Goal: Task Accomplishment & Management: Manage account settings

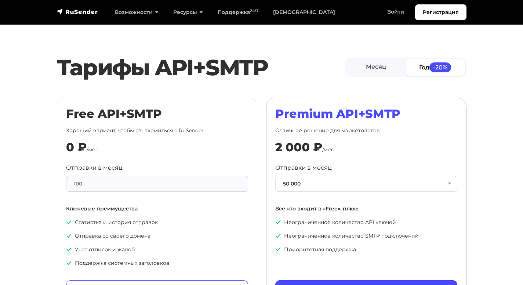
scroll to position [296, 0]
click at [313, 188] on button "50 000" at bounding box center [366, 184] width 182 height 16
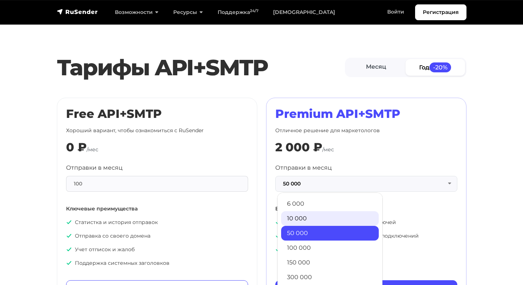
click at [307, 219] on link "10 000" at bounding box center [330, 218] width 98 height 15
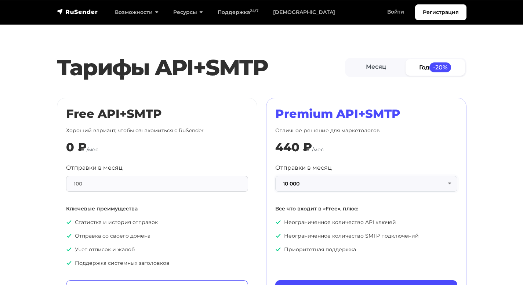
click at [361, 189] on button "10 000" at bounding box center [366, 184] width 182 height 16
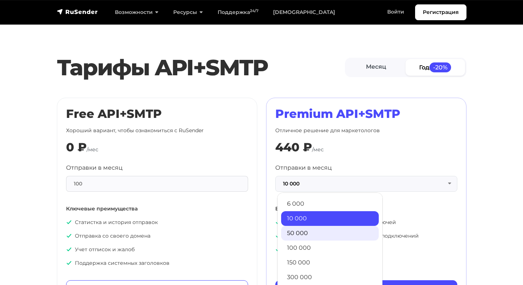
click at [330, 235] on link "50 000" at bounding box center [330, 233] width 98 height 15
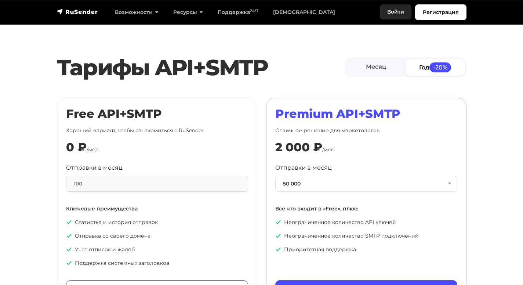
click at [400, 11] on link "Войти" at bounding box center [396, 11] width 32 height 15
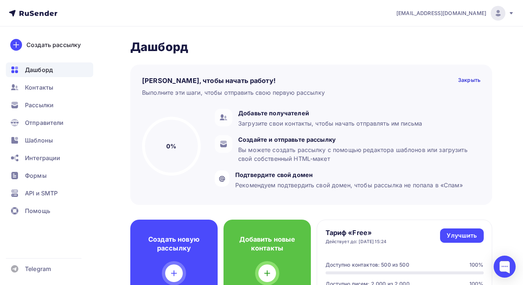
click at [495, 14] on img at bounding box center [498, 13] width 9 height 9
click at [422, 69] on span "Выйти" at bounding box center [413, 67] width 19 height 9
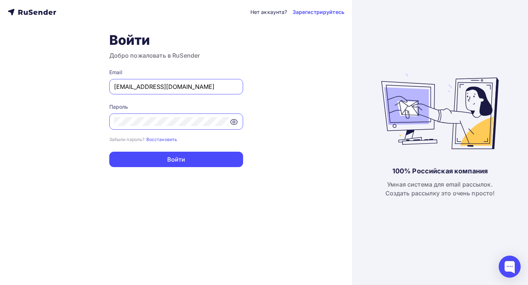
click at [192, 90] on input "gunkot@gw-serv.ru" at bounding box center [176, 86] width 124 height 9
paste input "andrey.donskoy.91@bk"
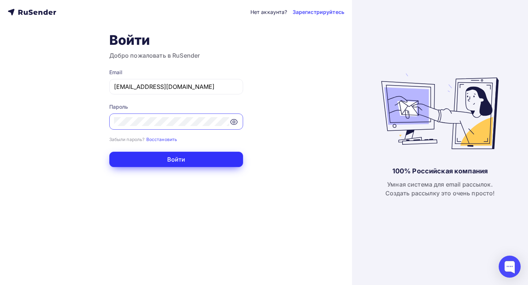
click at [137, 160] on button "Войти" at bounding box center [176, 159] width 134 height 15
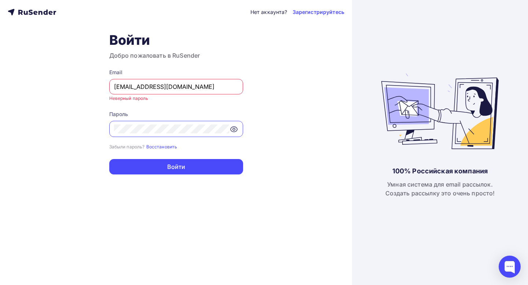
click at [113, 87] on div "andrey.donskoy.91@bk.ru" at bounding box center [176, 86] width 134 height 15
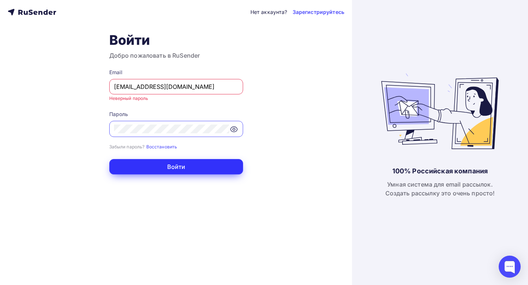
click at [145, 165] on button "Войти" at bounding box center [176, 166] width 134 height 15
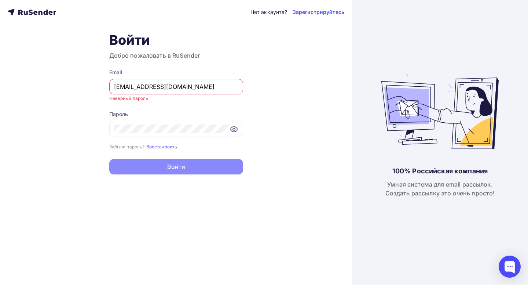
click at [127, 82] on div "andrey.donskoy.91@bk.ru" at bounding box center [176, 86] width 134 height 15
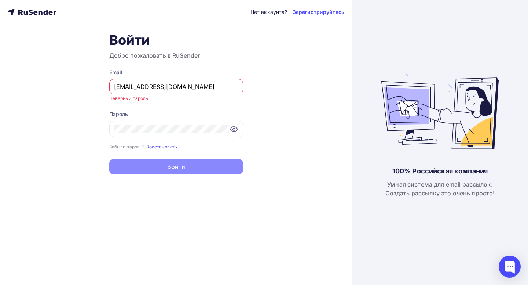
click at [193, 91] on input "andrey.donskoy.91@bk.ru" at bounding box center [176, 86] width 124 height 9
type input "andrey.donskoy.91@bk.ru"
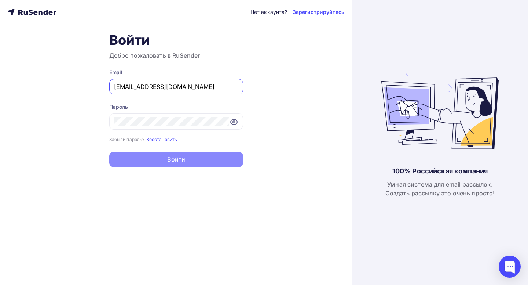
click at [118, 87] on input "andrey.donskoy.91@bk.ru" at bounding box center [176, 86] width 124 height 9
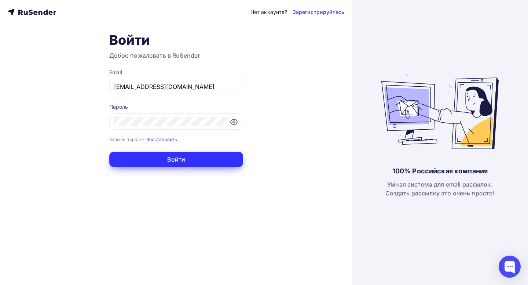
click at [193, 164] on button "Войти" at bounding box center [176, 159] width 134 height 15
